Goal: Find specific page/section: Find specific page/section

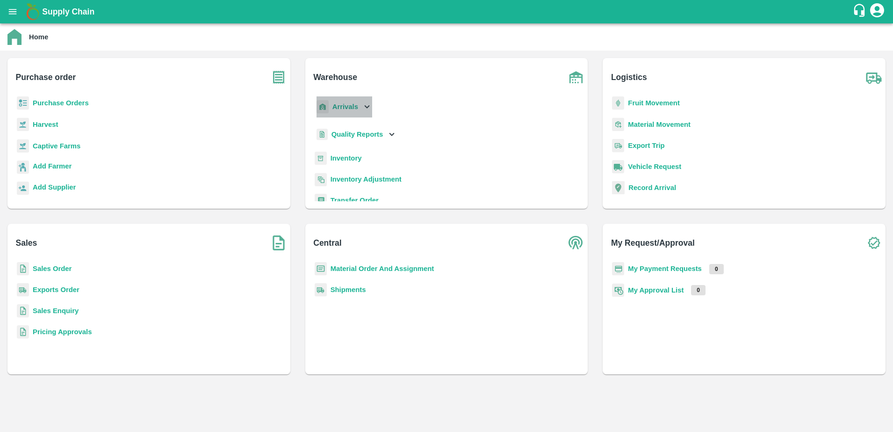
click at [354, 101] on p "Arrivals" at bounding box center [345, 106] width 26 height 10
click at [14, 5] on button "open drawer" at bounding box center [13, 12] width 22 height 22
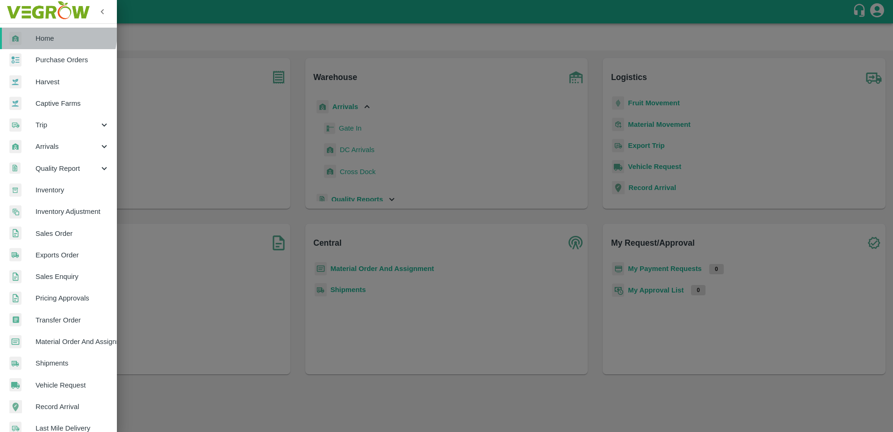
click at [47, 33] on span "Home" at bounding box center [73, 38] width 74 height 10
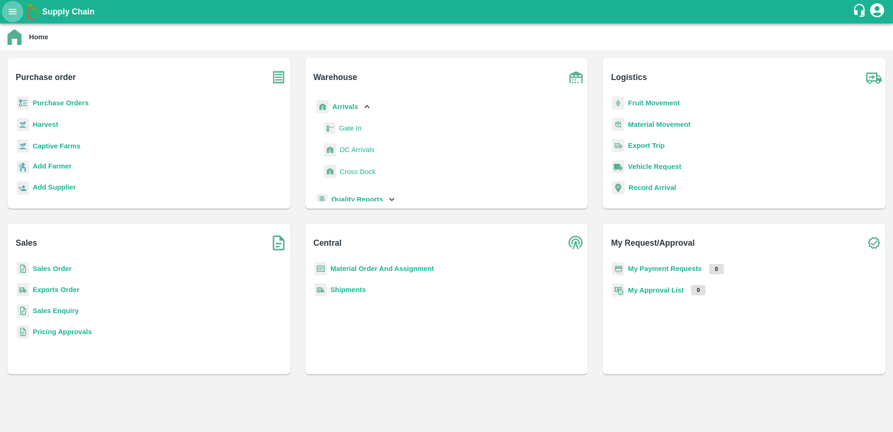
click at [13, 7] on icon "open drawer" at bounding box center [12, 12] width 10 height 10
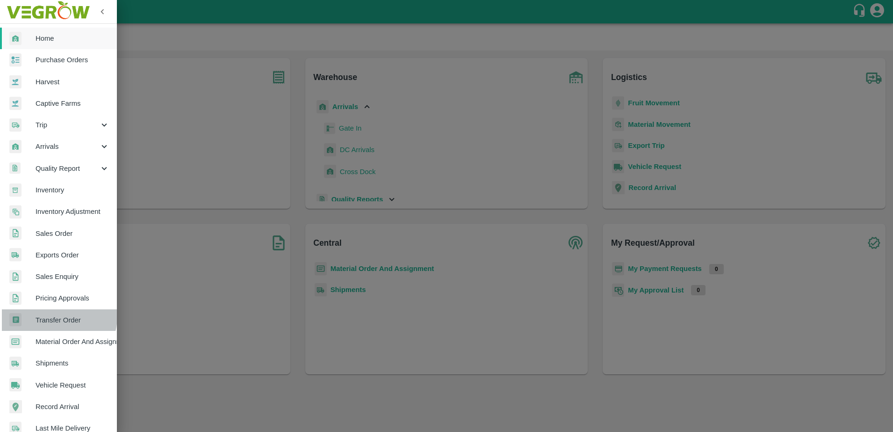
click at [57, 316] on span "Transfer Order" at bounding box center [73, 320] width 74 height 10
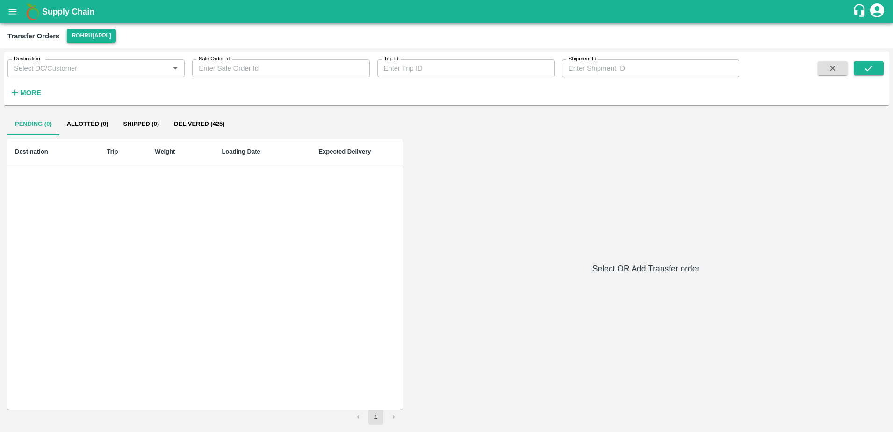
click at [92, 38] on button "Rohru[APPL]" at bounding box center [91, 36] width 49 height 14
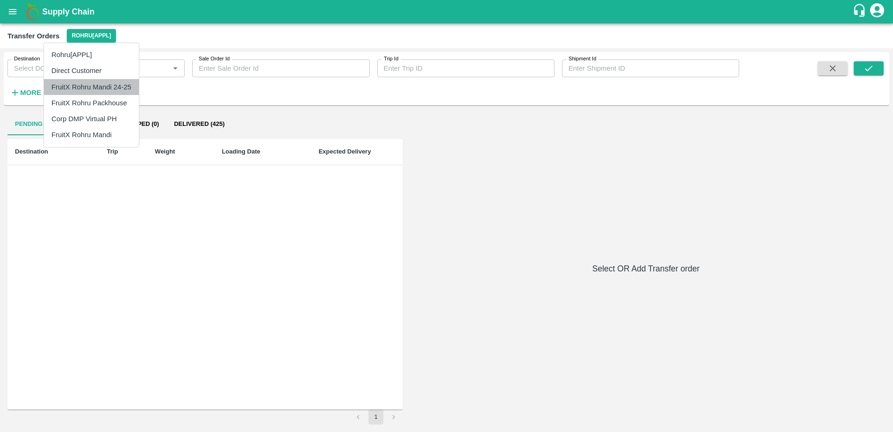
click at [85, 84] on li "FruitX Rohru Mandi 24-25" at bounding box center [91, 87] width 95 height 16
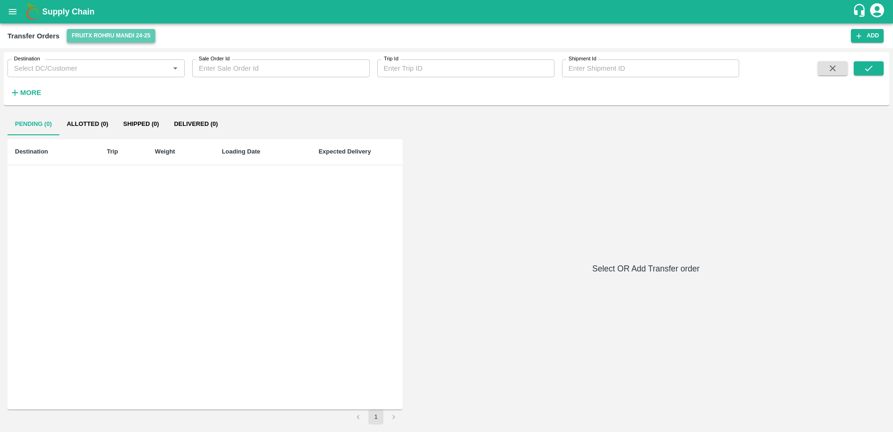
click at [111, 32] on button "FruitX Rohru Mandi 24-25" at bounding box center [111, 36] width 88 height 14
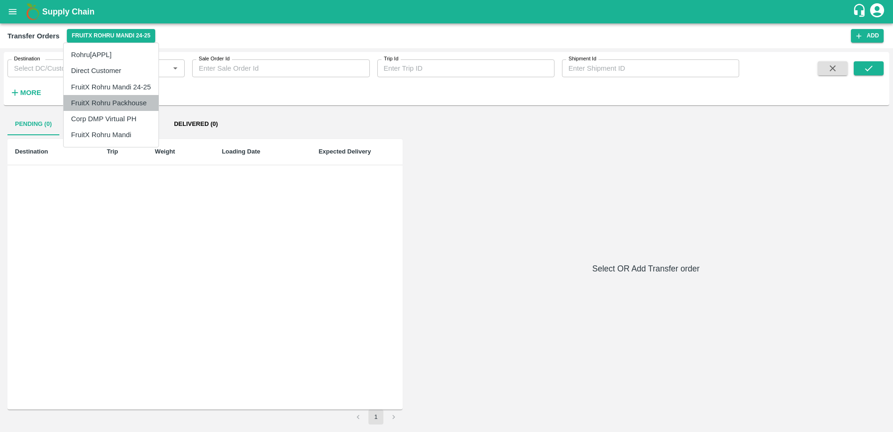
click at [115, 103] on li "FruitX Rohru Packhouse" at bounding box center [111, 103] width 95 height 16
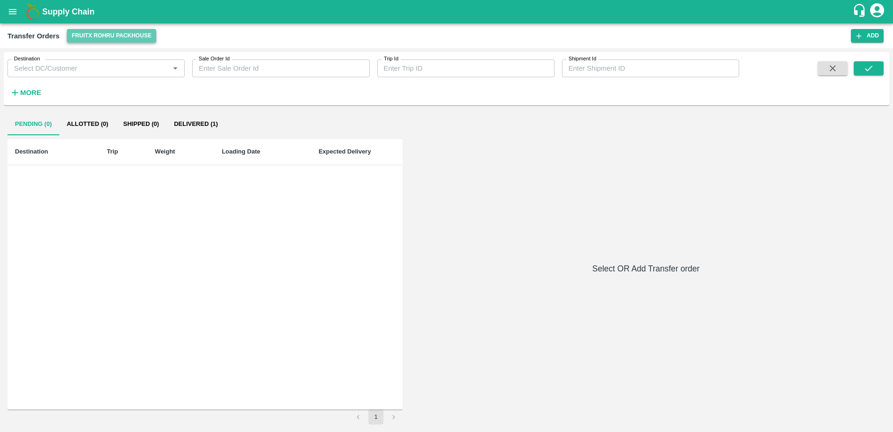
click at [121, 42] on button "FruitX Rohru Packhouse" at bounding box center [111, 36] width 89 height 14
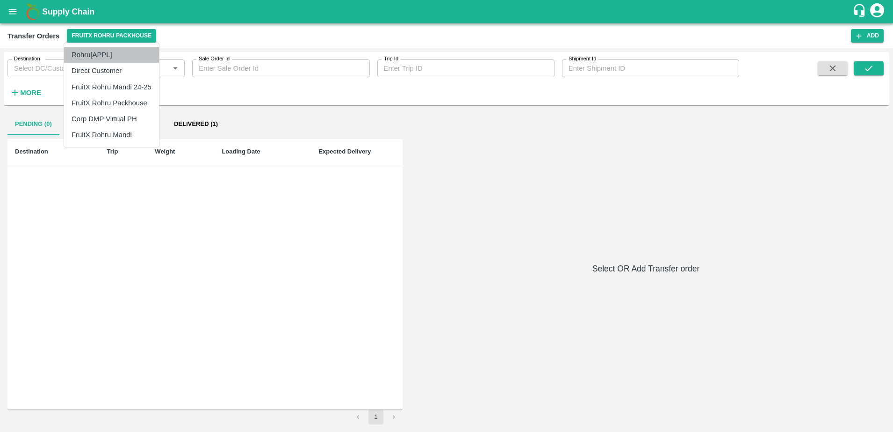
click at [103, 51] on li "Rohru[APPL]" at bounding box center [111, 55] width 95 height 16
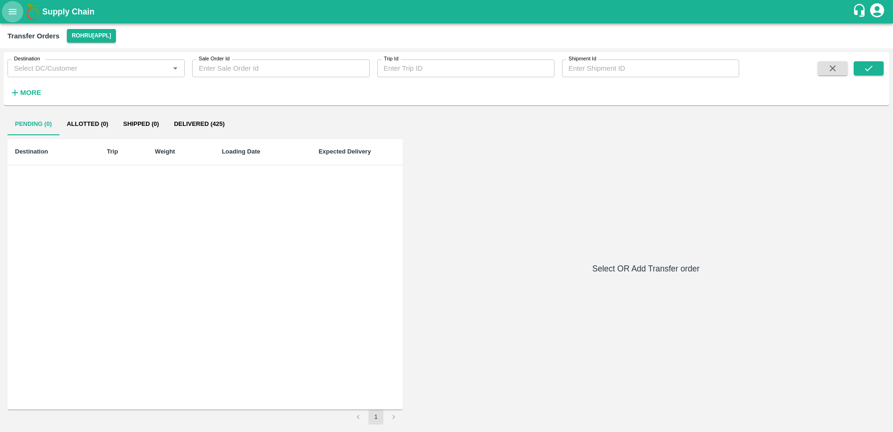
click at [11, 9] on icon "open drawer" at bounding box center [13, 11] width 8 height 5
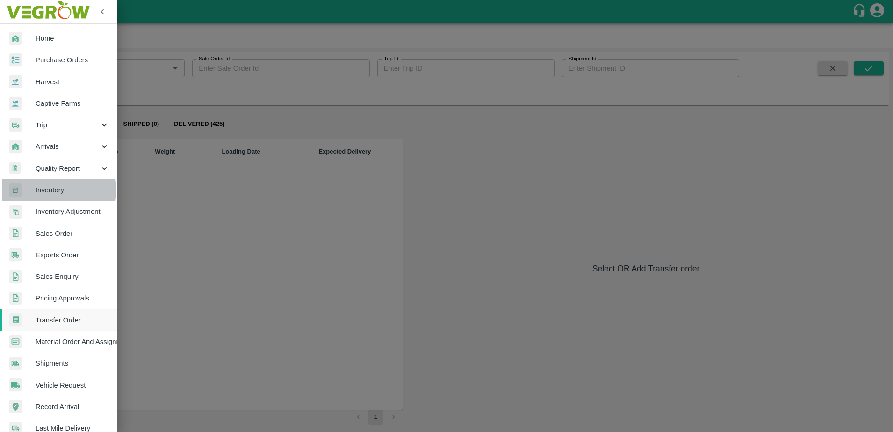
click at [49, 190] on span "Inventory" at bounding box center [73, 190] width 74 height 10
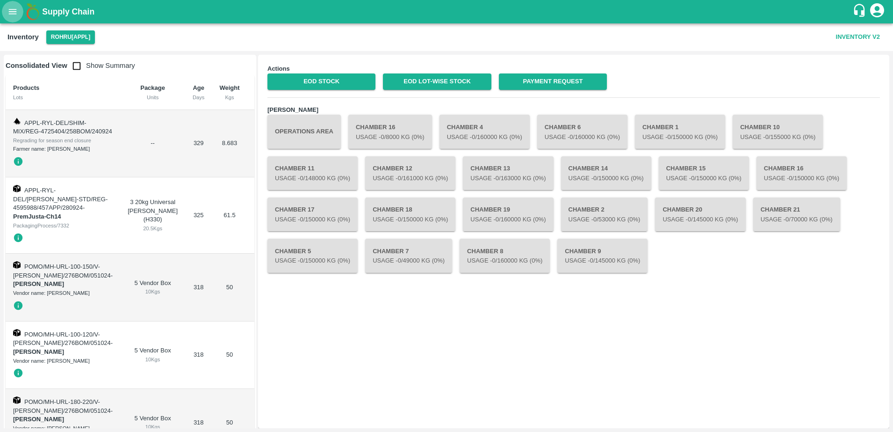
click at [14, 10] on icon "open drawer" at bounding box center [12, 12] width 10 height 10
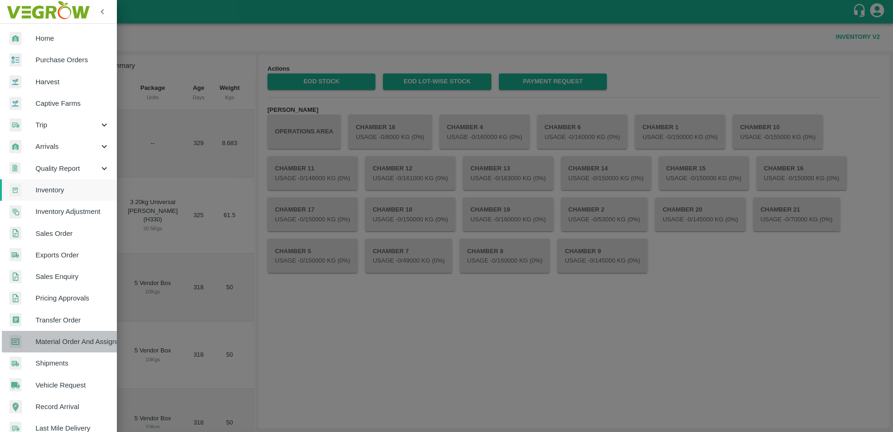
click at [73, 337] on span "Material Order And Assignment" at bounding box center [73, 341] width 74 height 10
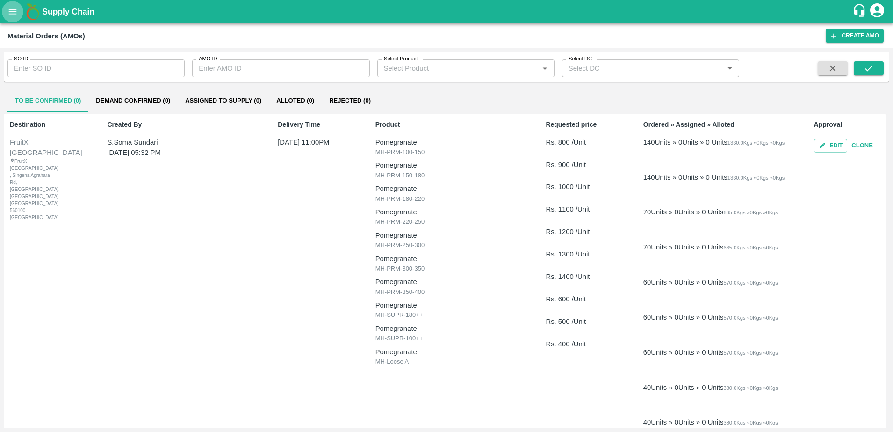
click at [14, 13] on icon "open drawer" at bounding box center [12, 12] width 10 height 10
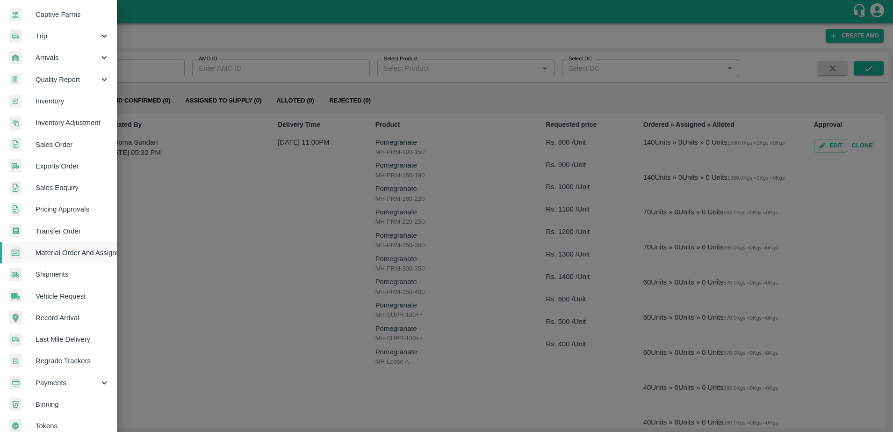
scroll to position [101, 0]
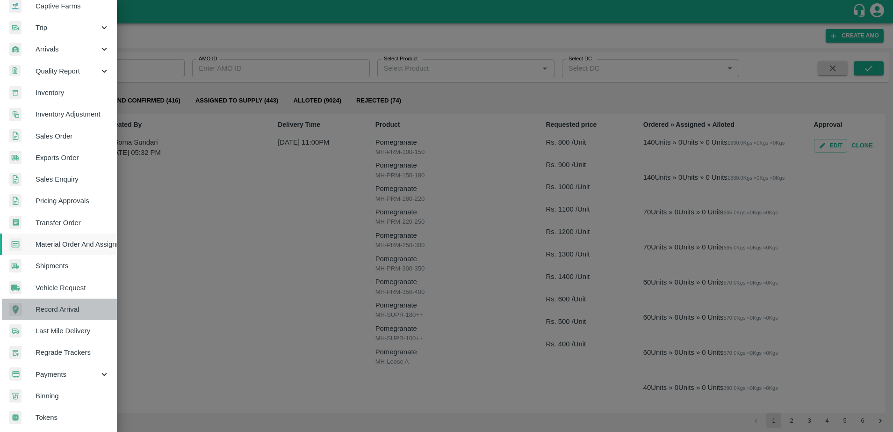
click at [66, 304] on span "Record Arrival" at bounding box center [73, 309] width 74 height 10
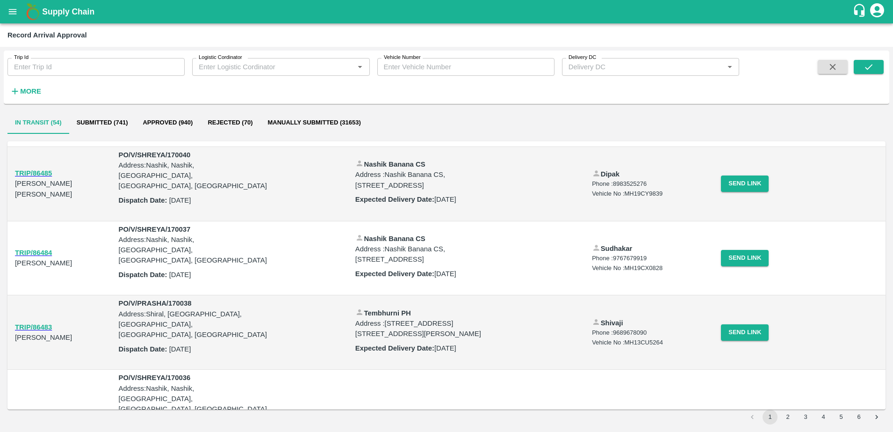
scroll to position [640, 0]
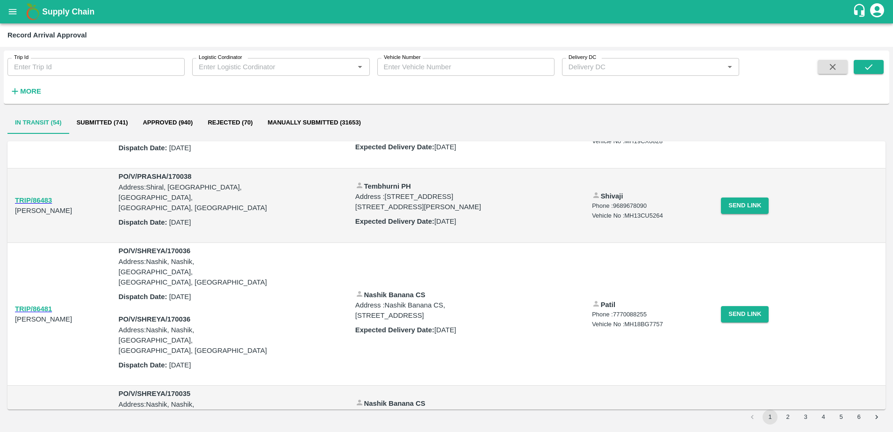
click at [787, 416] on button "2" at bounding box center [787, 416] width 15 height 15
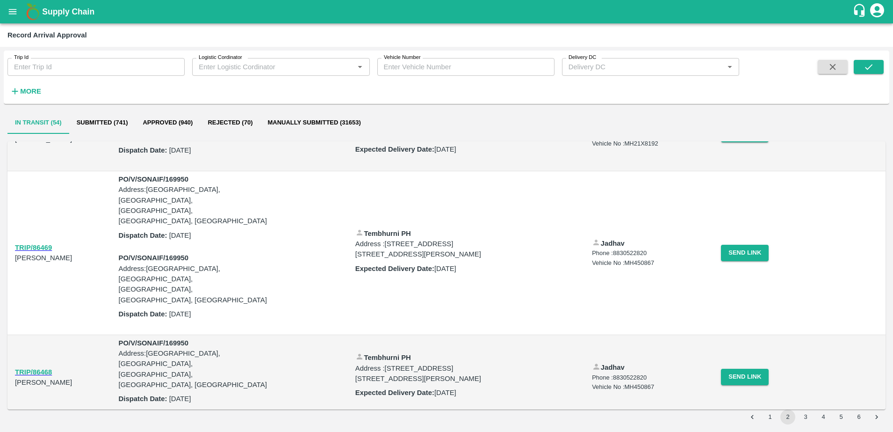
scroll to position [717, 0]
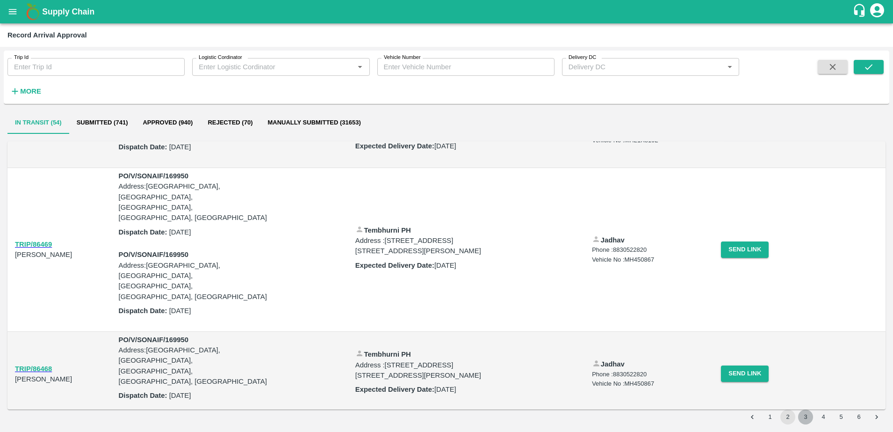
click at [803, 418] on button "3" at bounding box center [805, 416] width 15 height 15
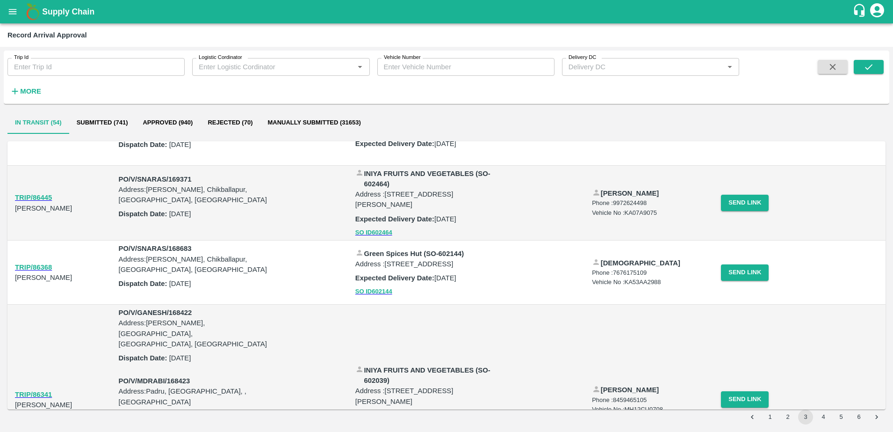
scroll to position [0, 0]
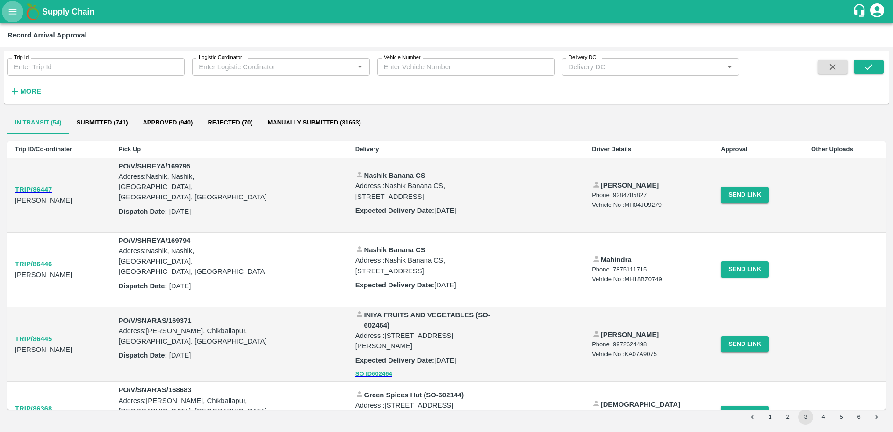
click at [9, 15] on icon "open drawer" at bounding box center [12, 12] width 10 height 10
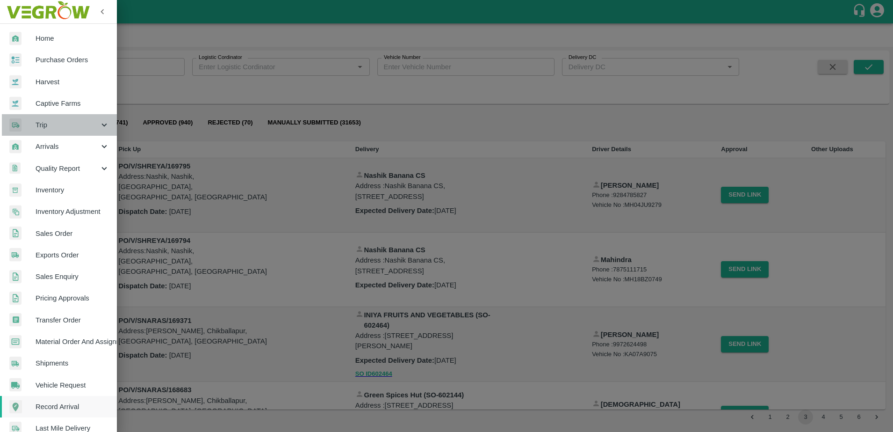
click at [87, 125] on span "Trip" at bounding box center [68, 125] width 64 height 10
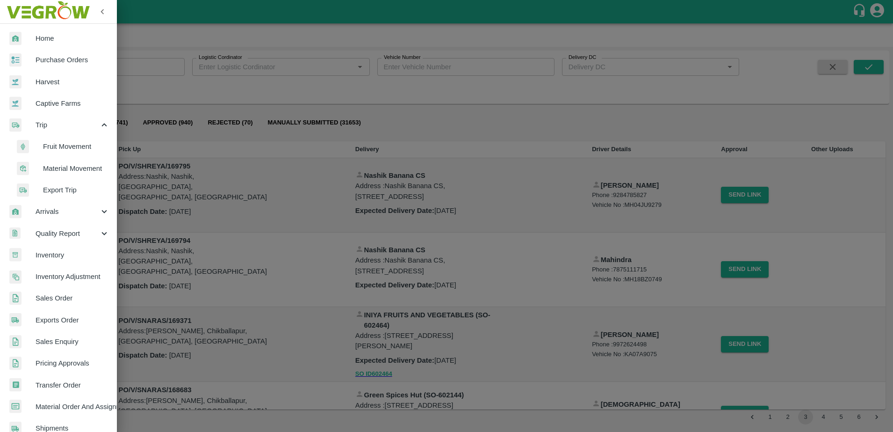
click at [57, 147] on span "Fruit Movement" at bounding box center [76, 146] width 66 height 10
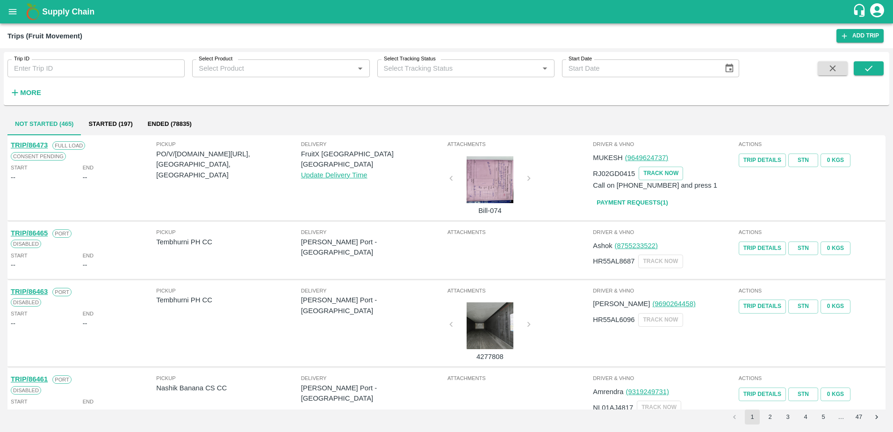
click at [260, 337] on div "Pickup Tembhurni PH CC" at bounding box center [228, 322] width 144 height 73
click at [15, 13] on icon "open drawer" at bounding box center [12, 12] width 10 height 10
